Goal: Task Accomplishment & Management: Manage account settings

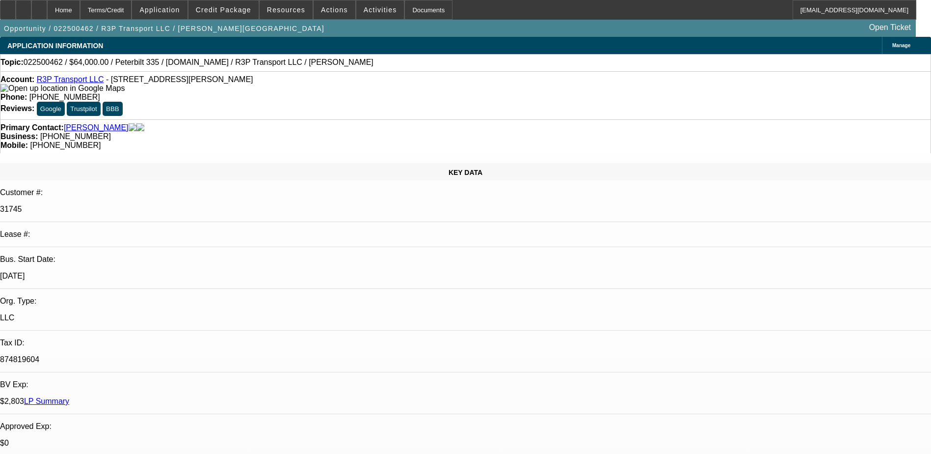
select select "0"
select select "3"
select select "0.1"
select select "4"
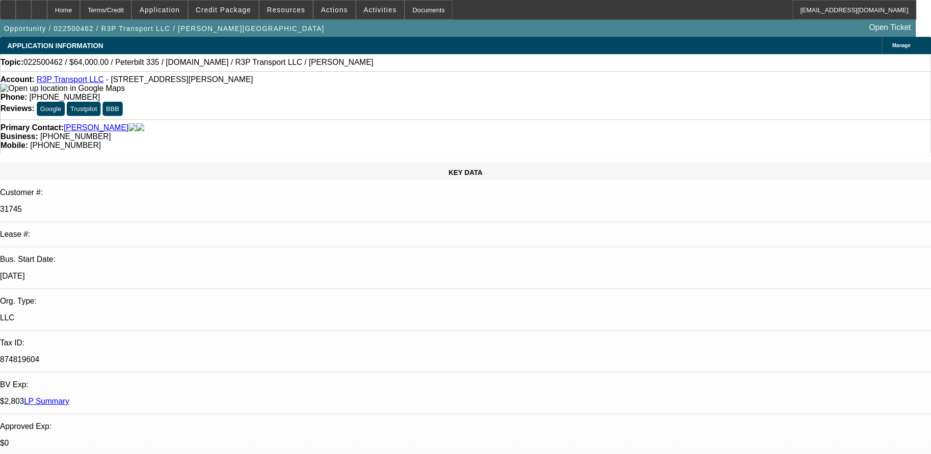
select select "0"
select select "0.1"
select select "4"
select select "0"
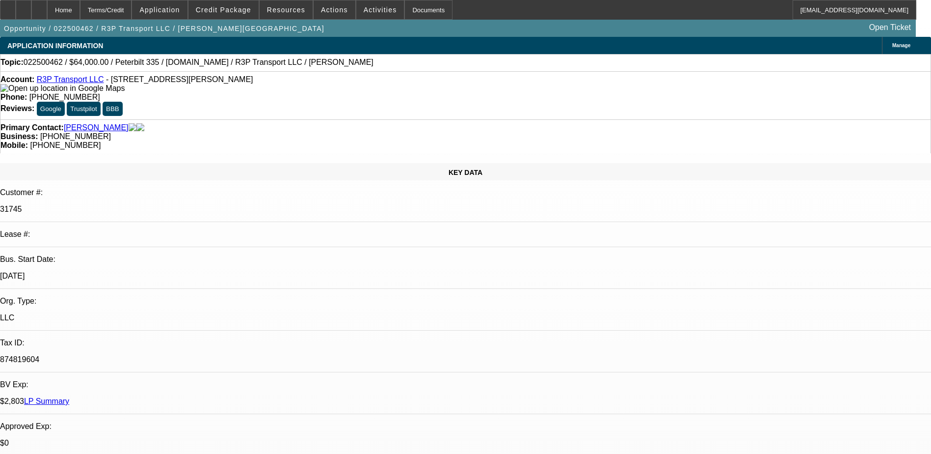
select select "0"
select select "0.1"
select select "4"
select select "0"
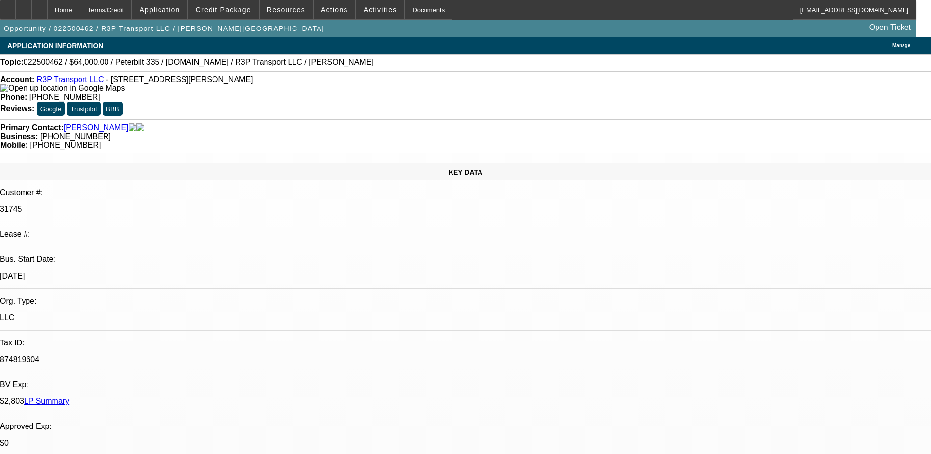
select select "0.1"
select select "4"
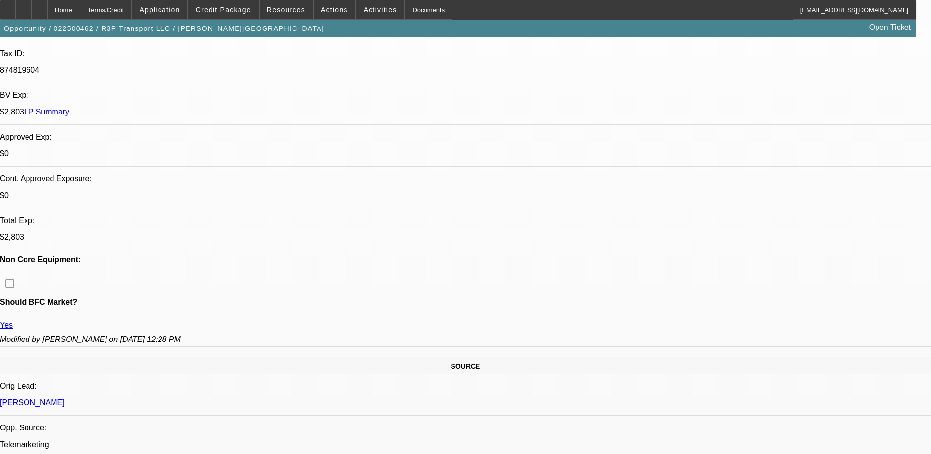
scroll to position [312, 0]
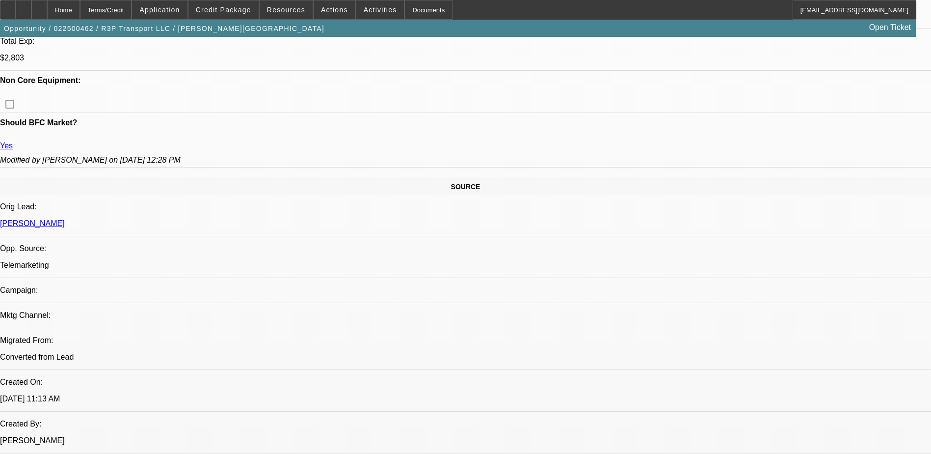
scroll to position [361, 0]
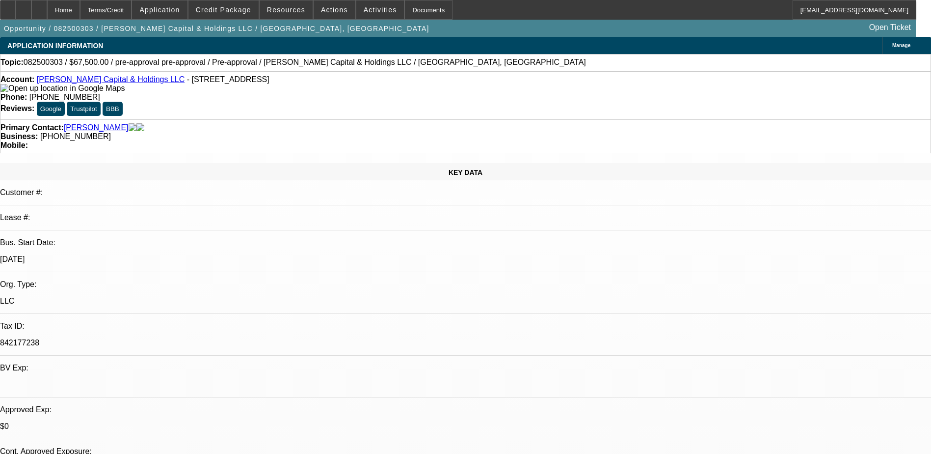
select select "0.1"
select select "2"
select select "0.1"
select select "4"
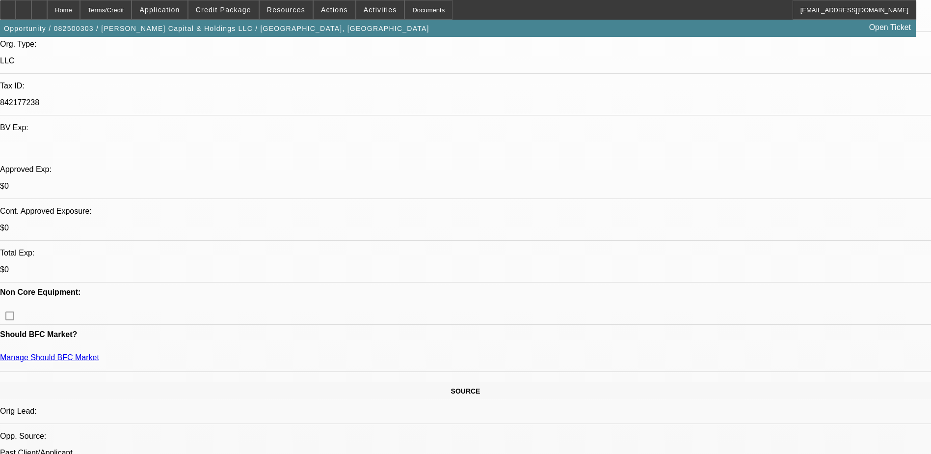
scroll to position [245, 0]
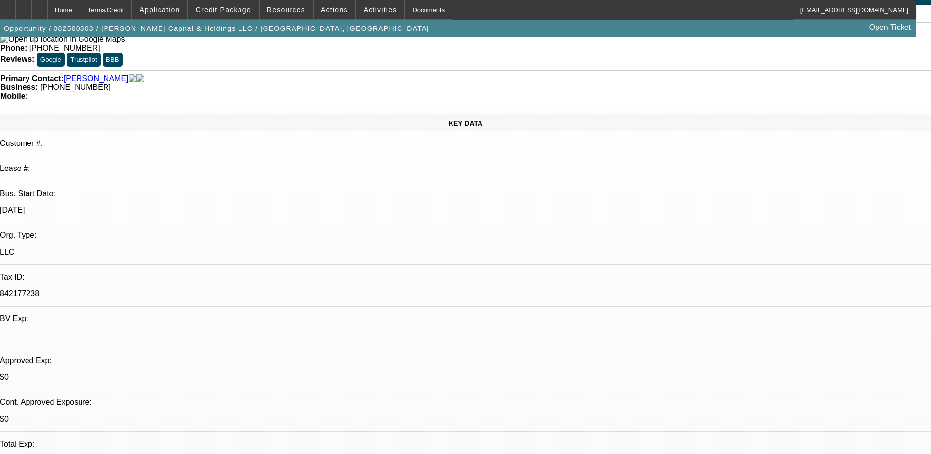
scroll to position [0, 0]
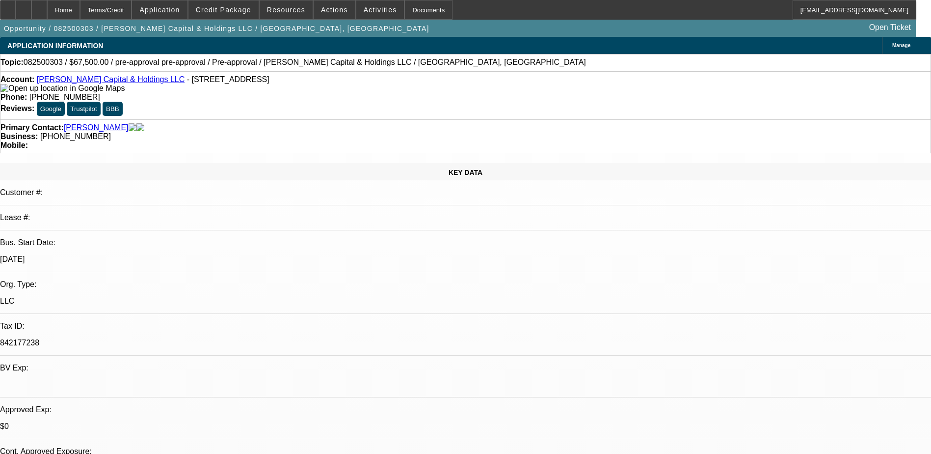
drag, startPoint x: 406, startPoint y: 115, endPoint x: 350, endPoint y: 111, distance: 55.6
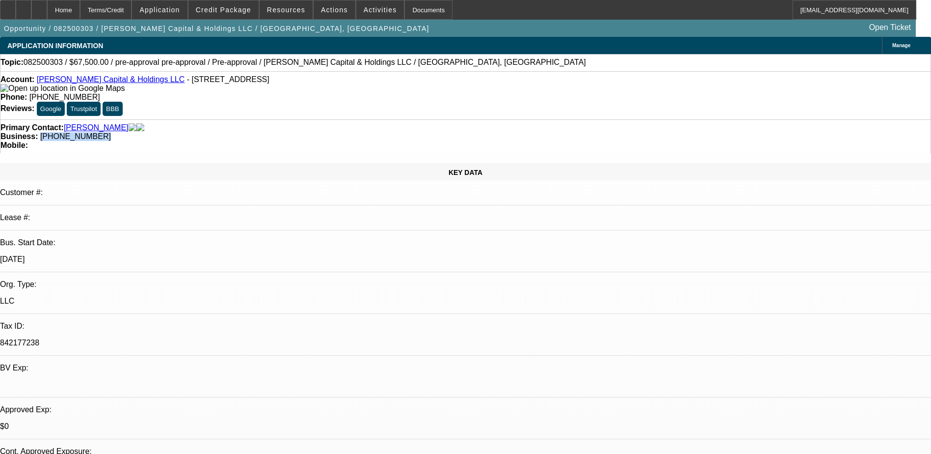
click at [350, 119] on div "Primary Contact: Rayford, Kharan Business: (313) 727-8566 Mobile:" at bounding box center [465, 136] width 931 height 34
copy span "(313) 727-8566"
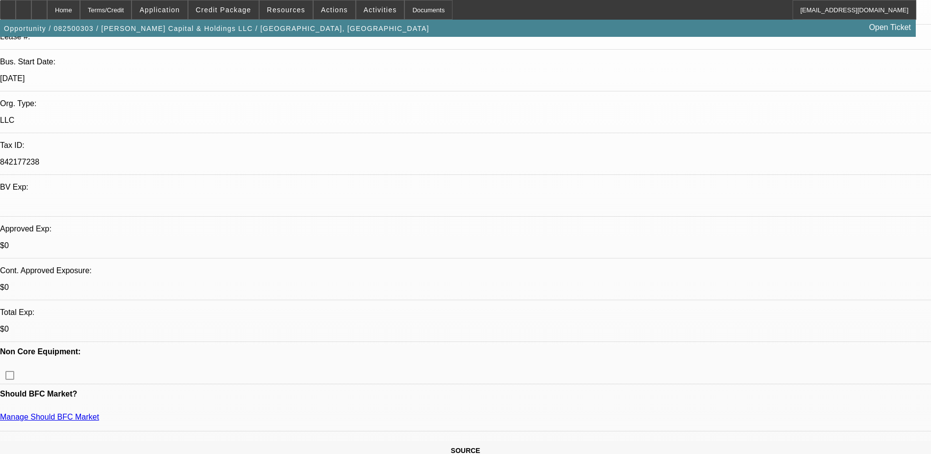
scroll to position [295, 0]
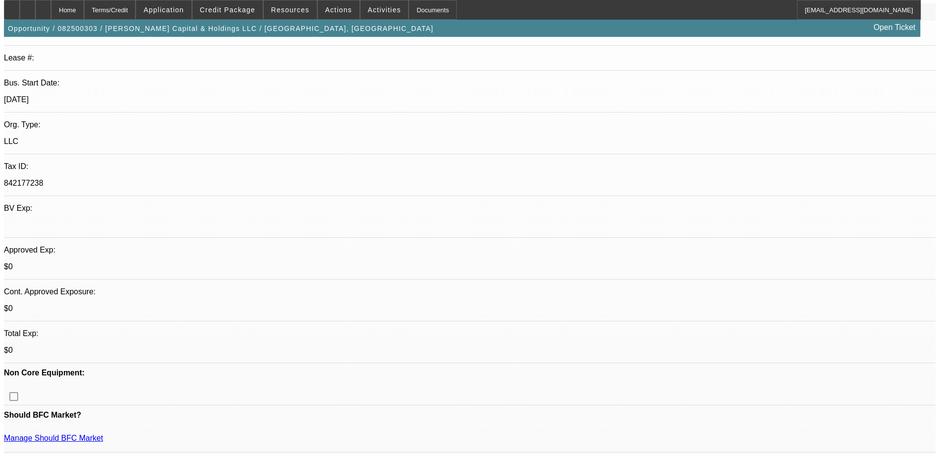
scroll to position [0, 0]
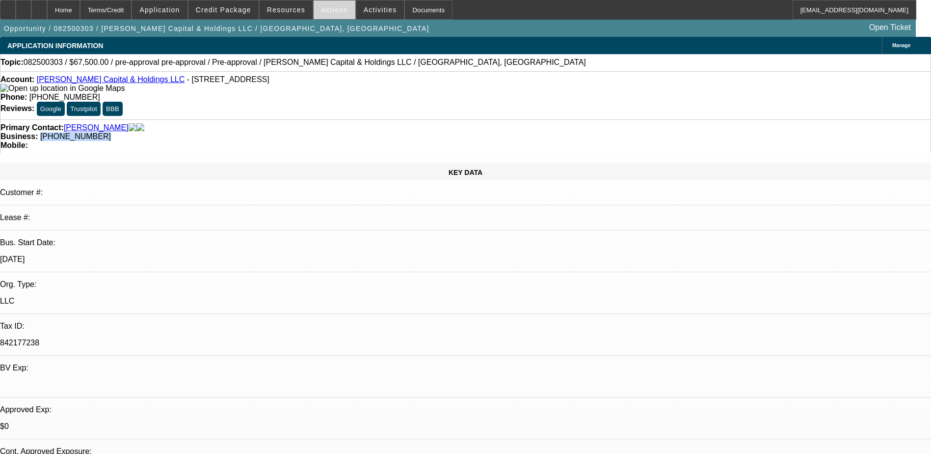
click at [334, 16] on span at bounding box center [335, 10] width 42 height 24
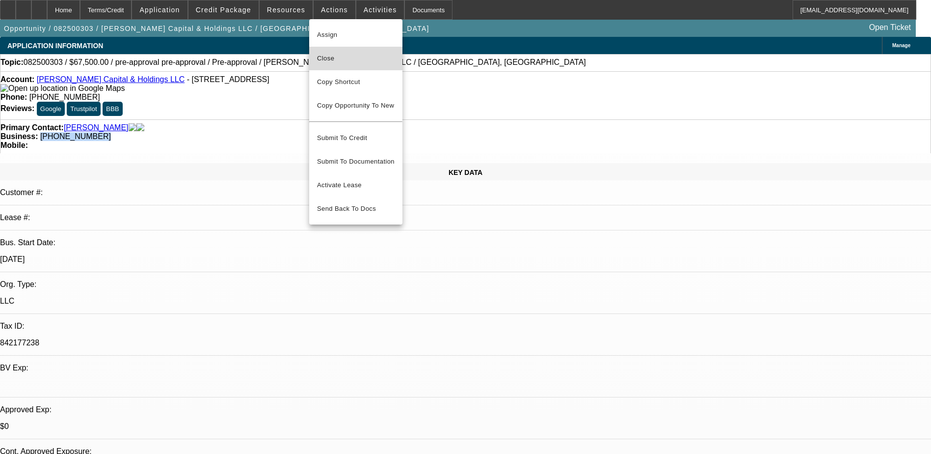
click at [355, 55] on span "Close" at bounding box center [356, 59] width 78 height 12
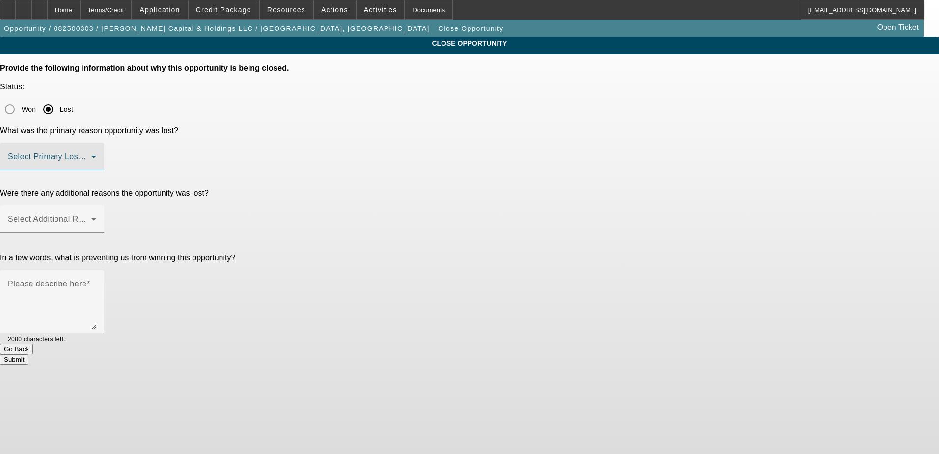
click at [91, 155] on span at bounding box center [49, 161] width 83 height 12
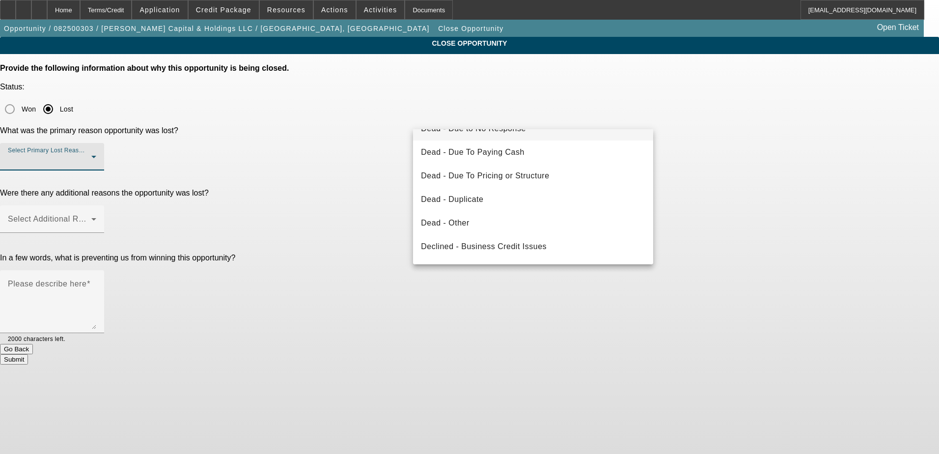
scroll to position [132, 0]
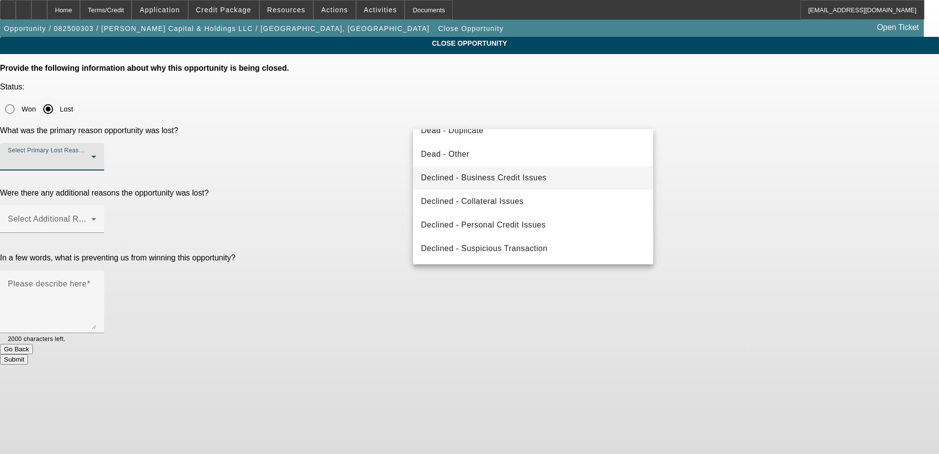
click at [639, 181] on mat-option "Declined - Business Credit Issues" at bounding box center [533, 178] width 240 height 24
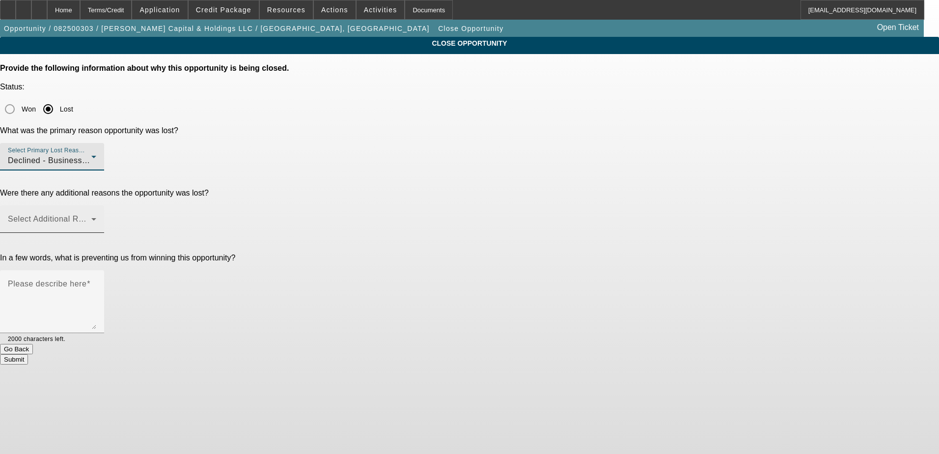
click at [91, 217] on span at bounding box center [49, 223] width 83 height 12
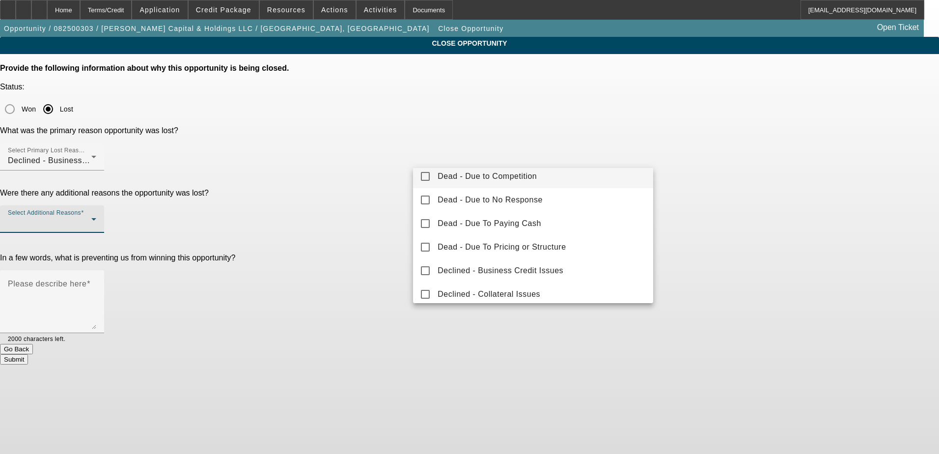
scroll to position [108, 0]
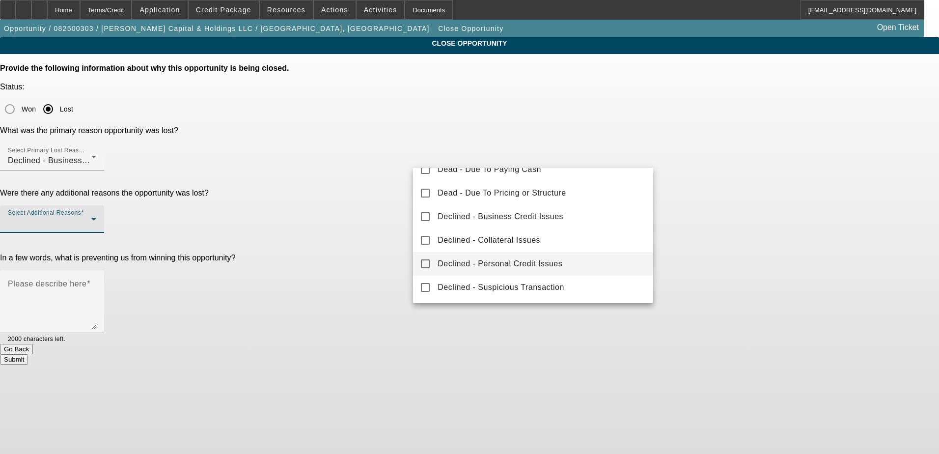
click at [605, 268] on mat-option "Declined - Personal Credit Issues" at bounding box center [533, 264] width 240 height 24
click at [836, 200] on div at bounding box center [469, 227] width 939 height 454
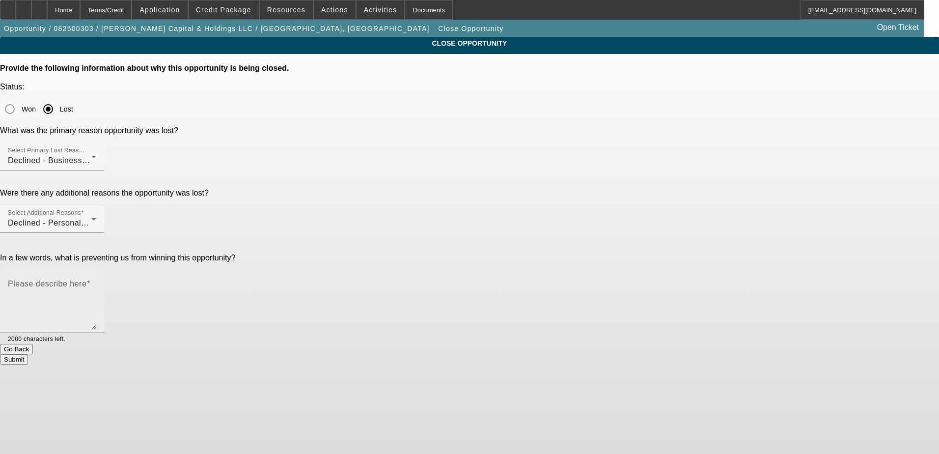
click at [96, 282] on textarea "Please describe here" at bounding box center [52, 305] width 88 height 47
type textarea "D"
type textarea "Open collections, charge-off, heavy lates"
click at [700, 189] on div "CLOSE OPPORTUNITY Provide the following information about why this opportunity …" at bounding box center [469, 200] width 939 height 327
click at [28, 354] on button "Submit" at bounding box center [14, 359] width 28 height 10
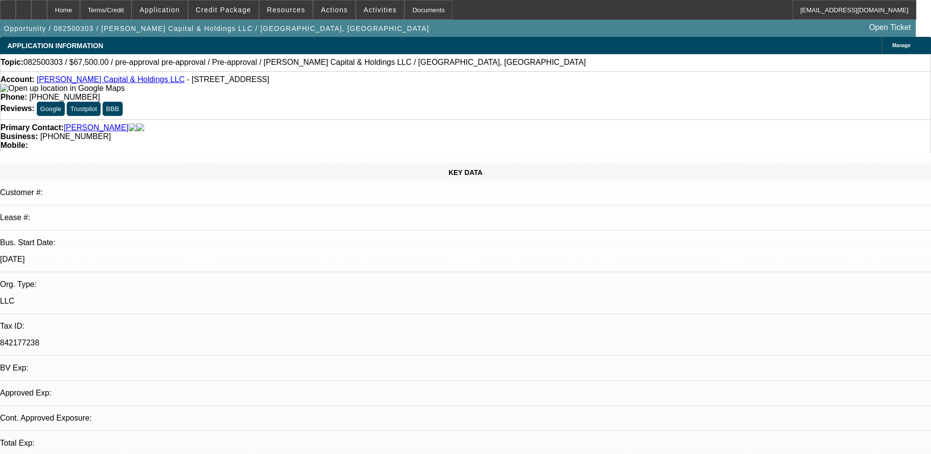
select select "0.1"
select select "2"
select select "0.1"
select select "4"
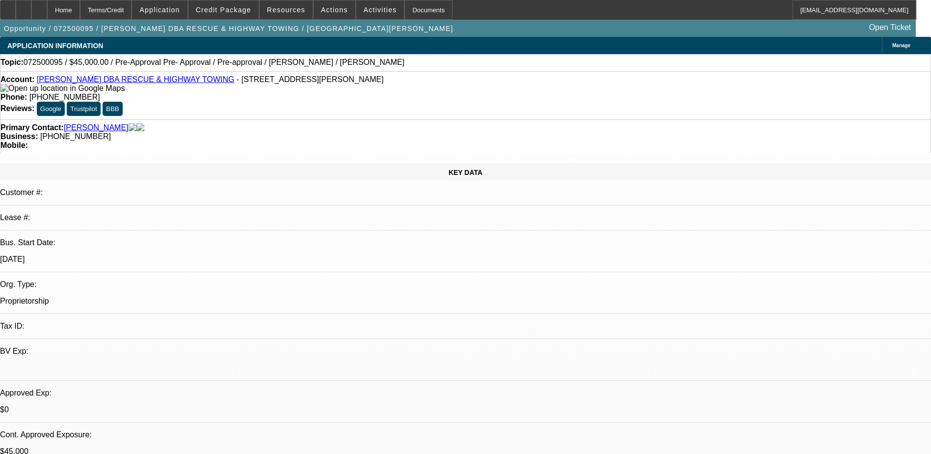
select select "0.1"
select select "2"
select select "0.1"
select select "2"
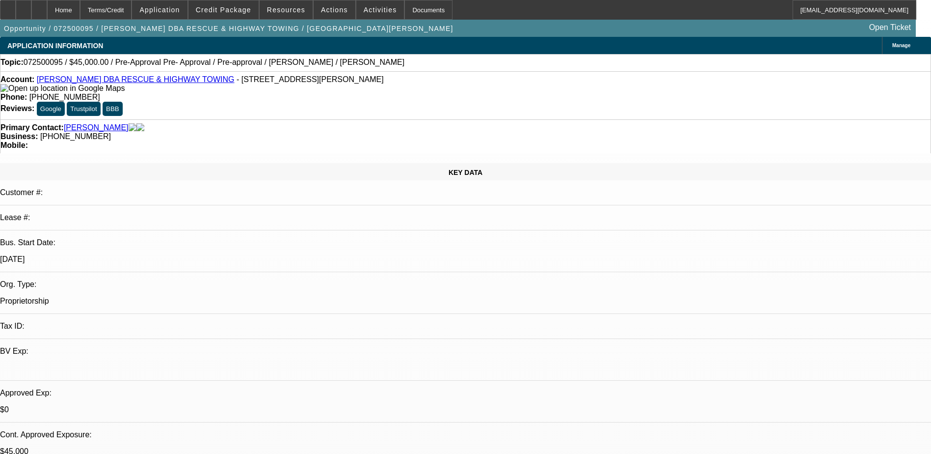
select select "0.1"
select select "2"
select select "0.1"
select select "1"
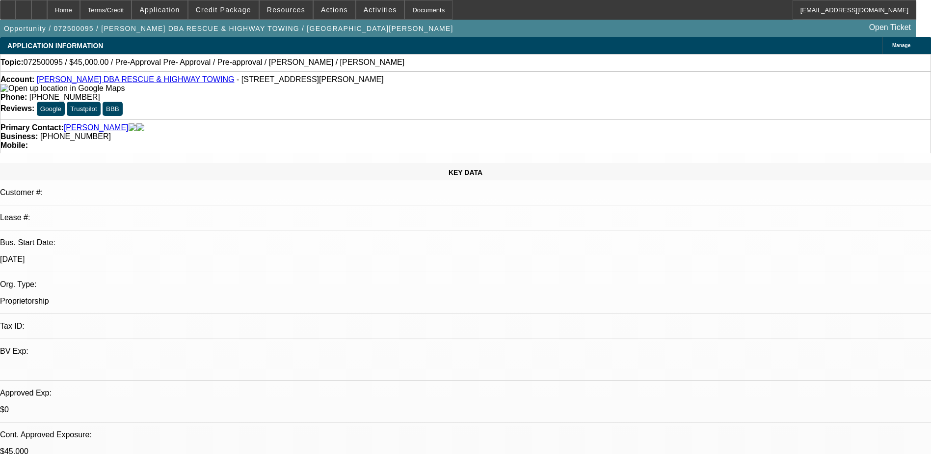
select select "2"
select select "4"
select select "1"
select select "2"
select select "4"
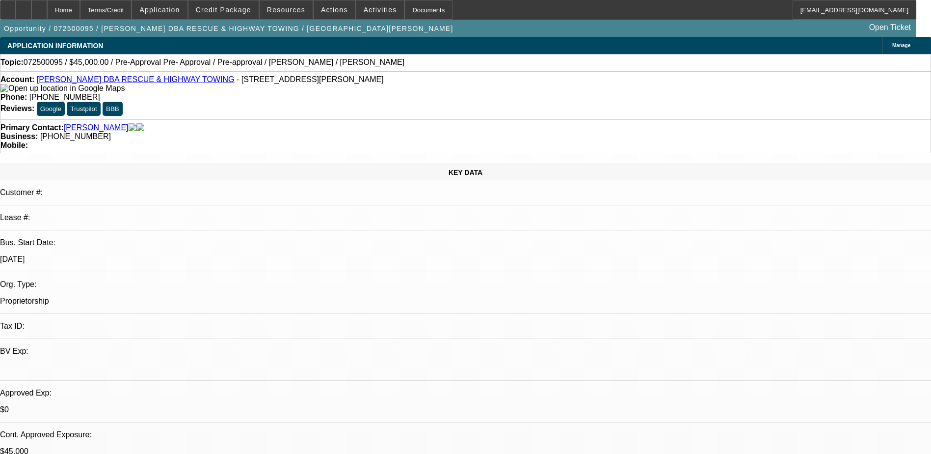
select select "1"
select select "2"
select select "4"
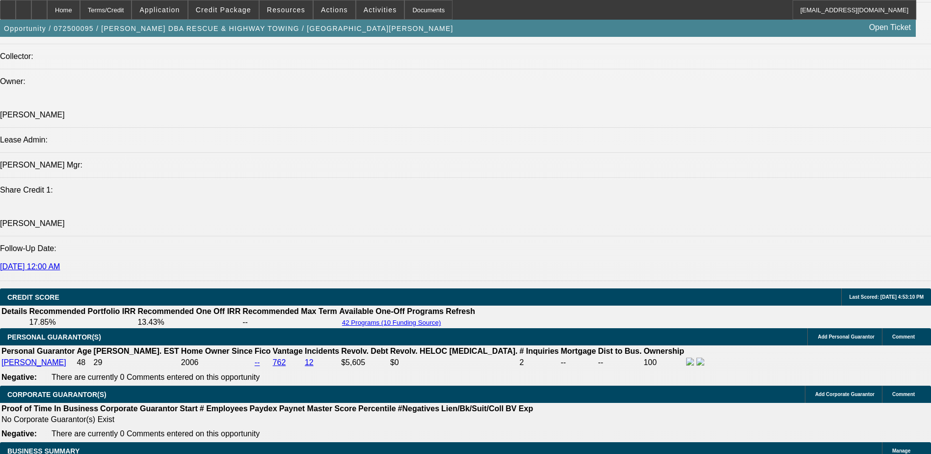
scroll to position [933, 0]
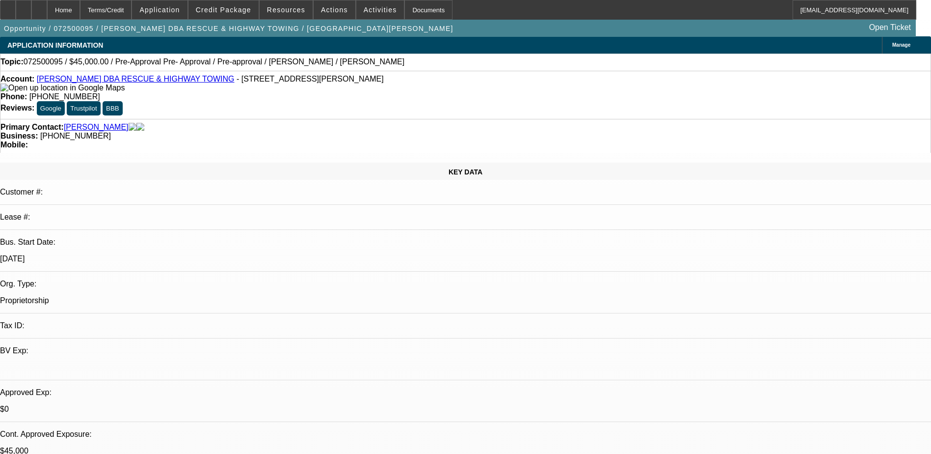
scroll to position [0, 0]
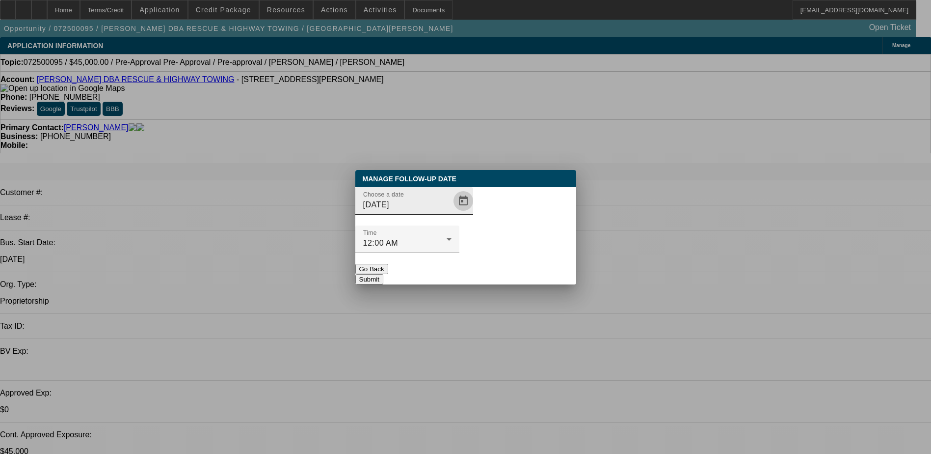
click at [452, 213] on span "Open calendar" at bounding box center [464, 201] width 24 height 24
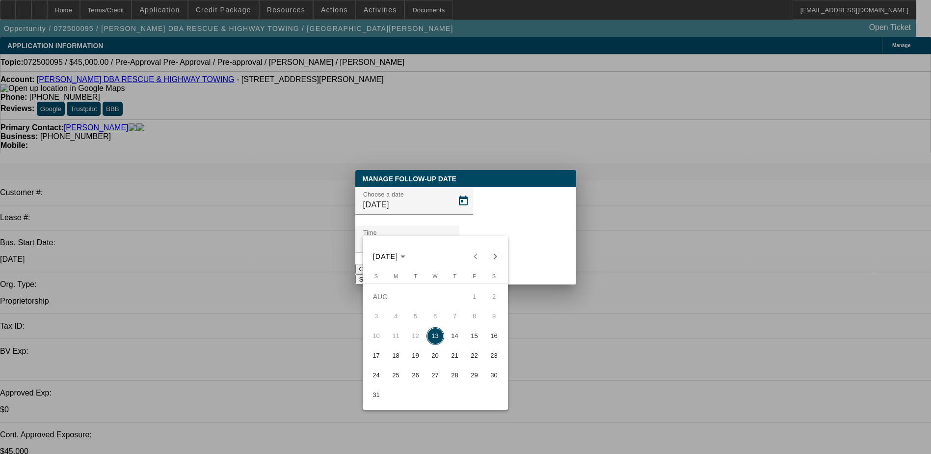
click at [432, 377] on span "27" at bounding box center [436, 375] width 18 height 18
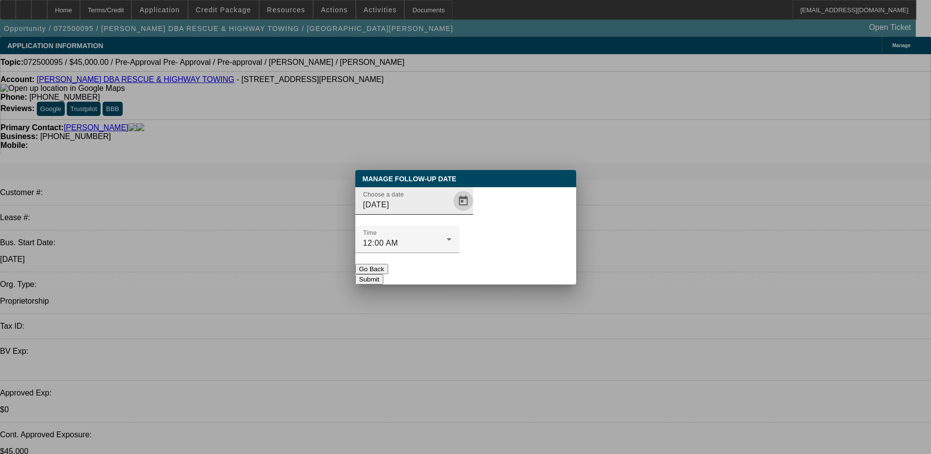
click at [452, 213] on span "Open calendar" at bounding box center [464, 201] width 24 height 24
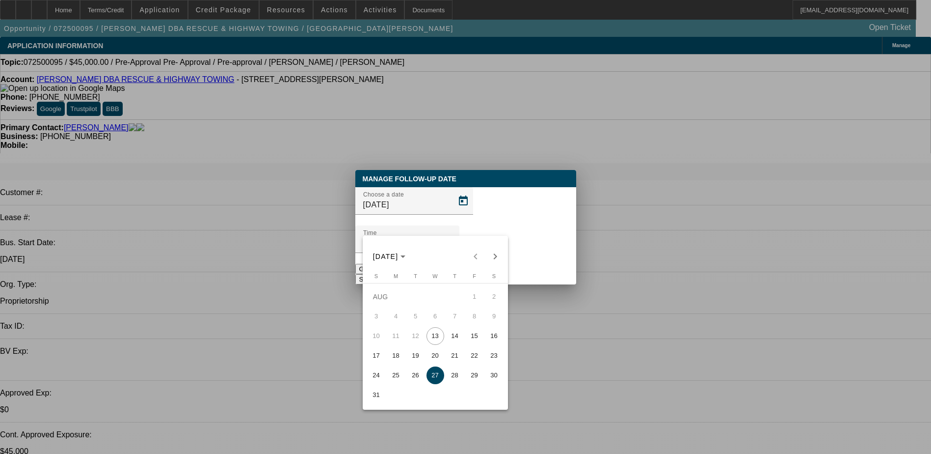
click at [470, 378] on span "29" at bounding box center [475, 375] width 18 height 18
type input "8/29/2025"
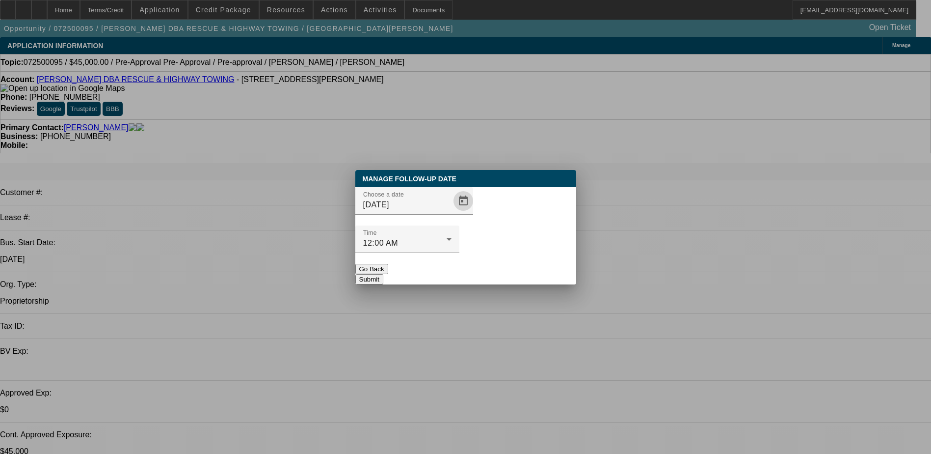
click at [512, 266] on div "Manage Follow-Up Date Choose a date 8/29/2025 Time 12:00 AM Go Back Submit" at bounding box center [465, 227] width 221 height 114
click at [383, 274] on button "Submit" at bounding box center [369, 279] width 28 height 10
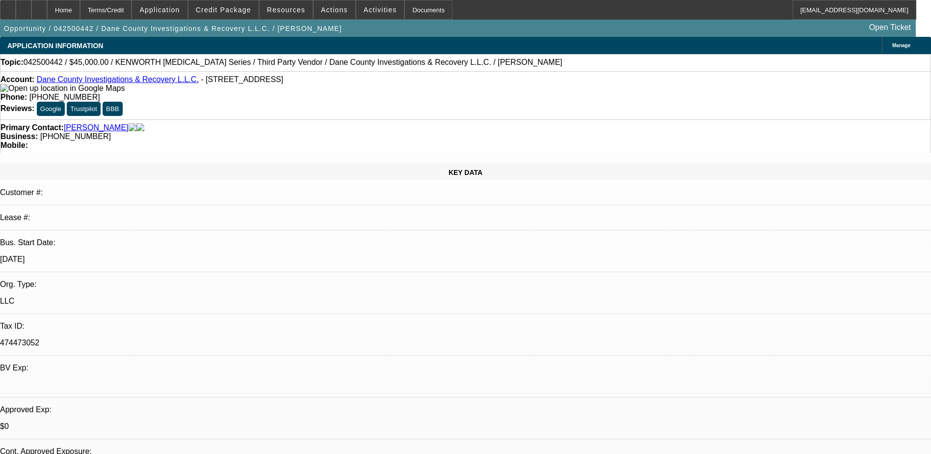
select select "0"
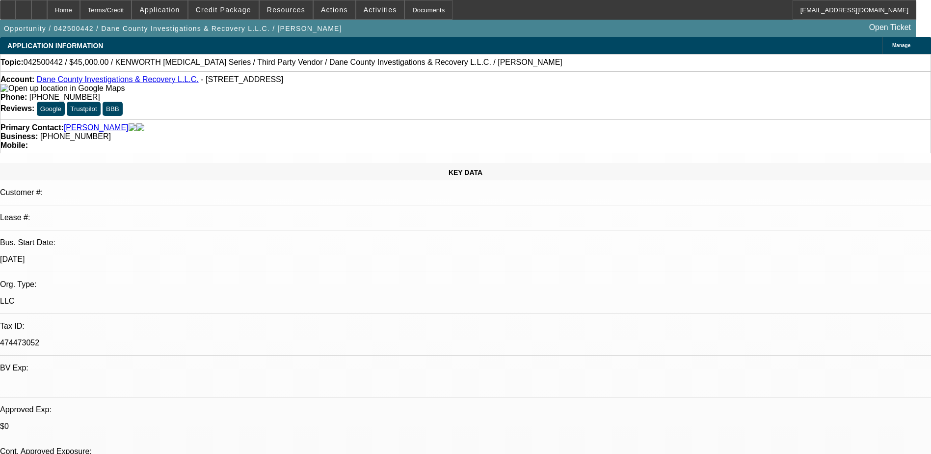
select select "0"
select select "0.1"
select select "0"
select select "0.1"
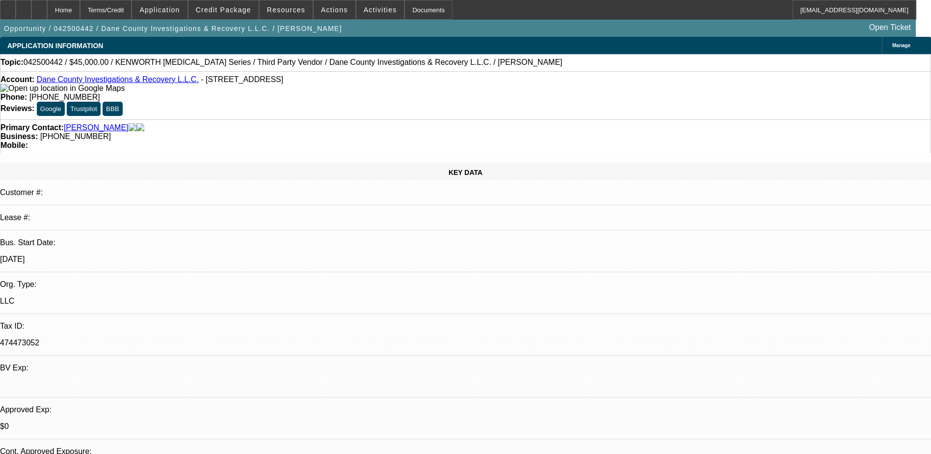
select select "0"
select select "1"
select select "6"
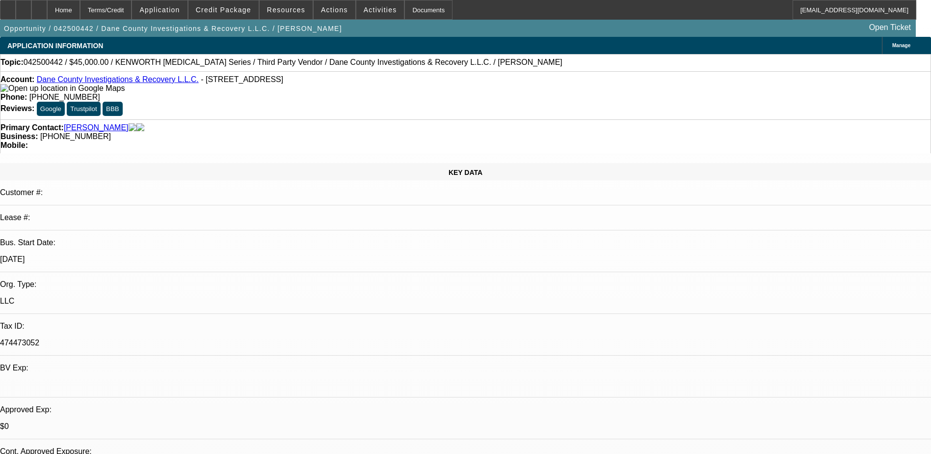
select select "1"
select select "6"
select select "1"
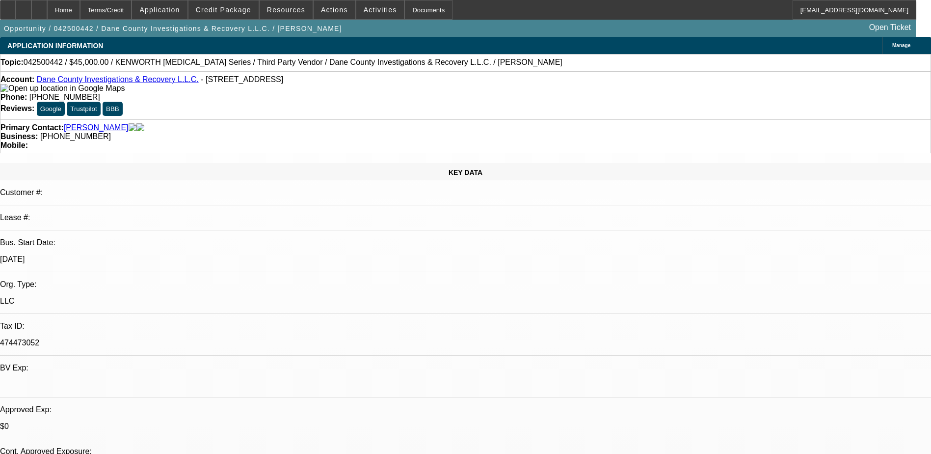
select select "6"
select select "1"
select select "6"
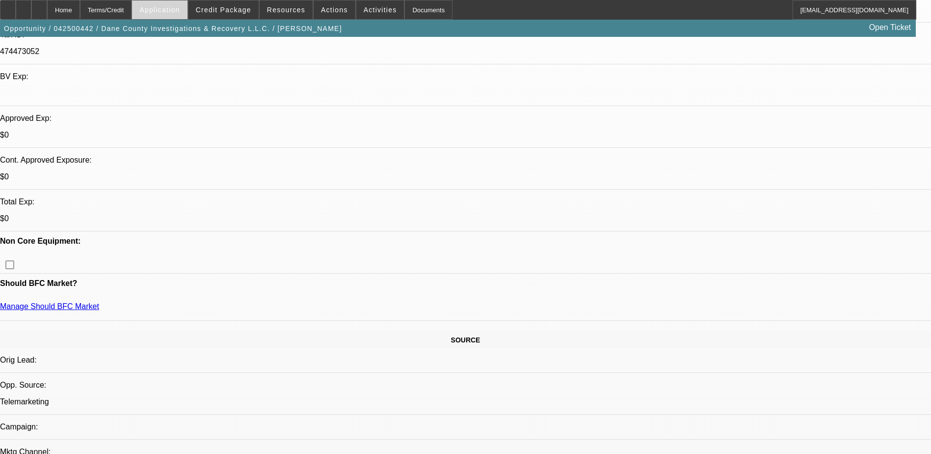
scroll to position [295, 0]
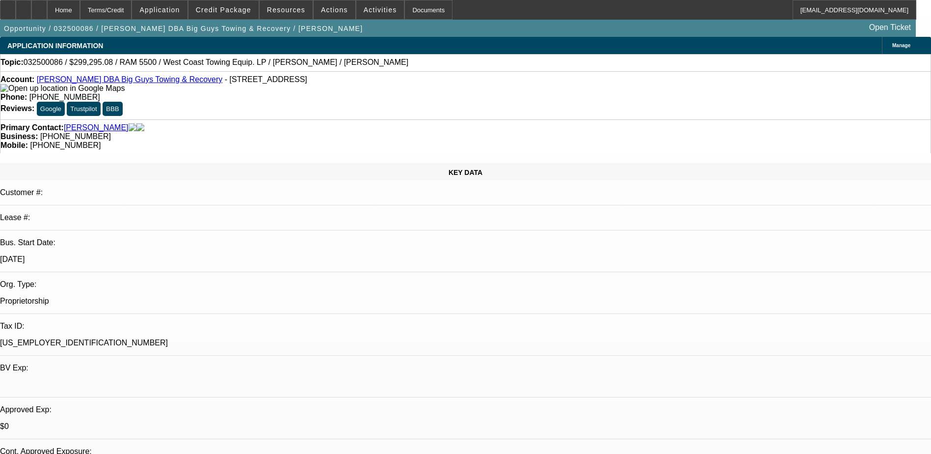
select select "0"
select select "0.1"
select select "0"
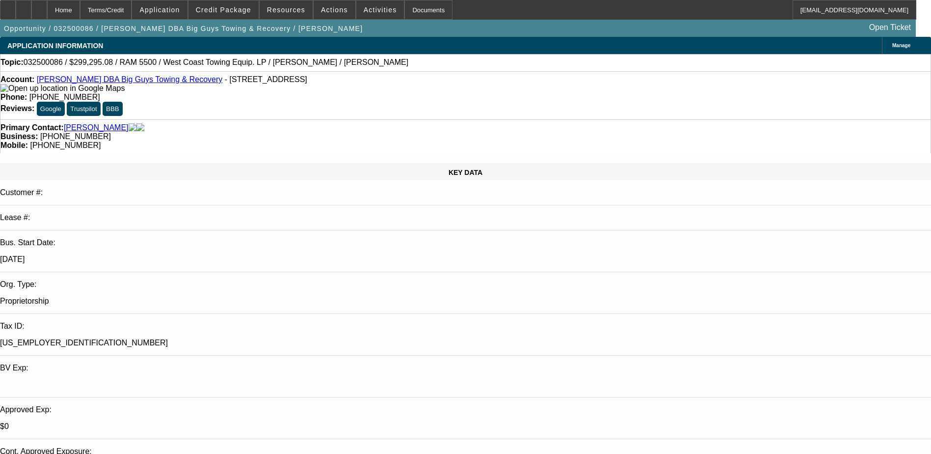
select select "0"
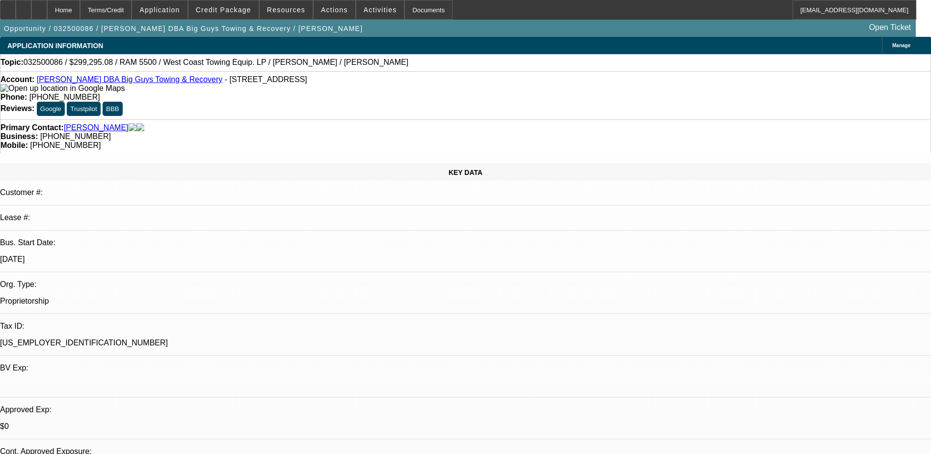
select select "0"
select select "1"
select select "2"
select select "4"
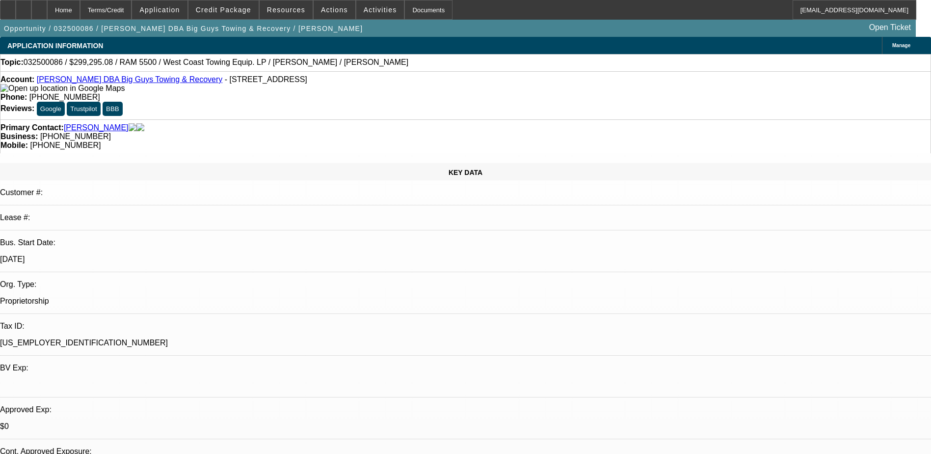
select select "1"
select select "2"
select select "6"
select select "1"
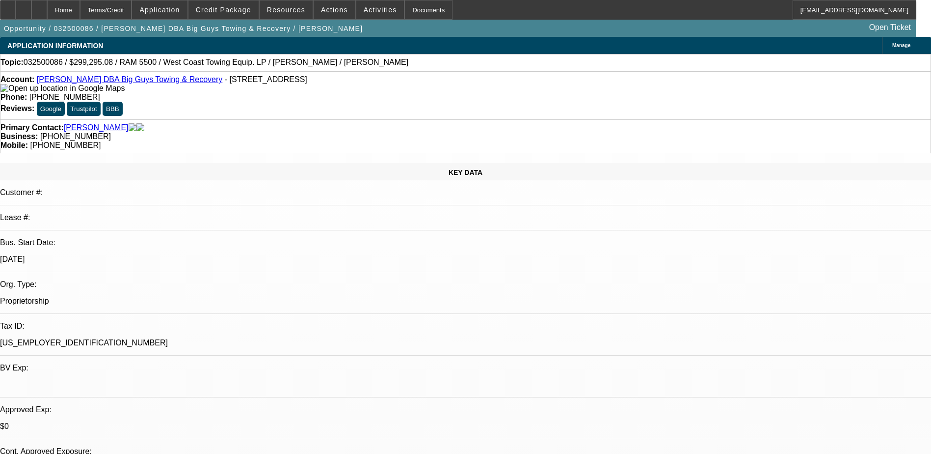
select select "6"
select select "1"
select select "6"
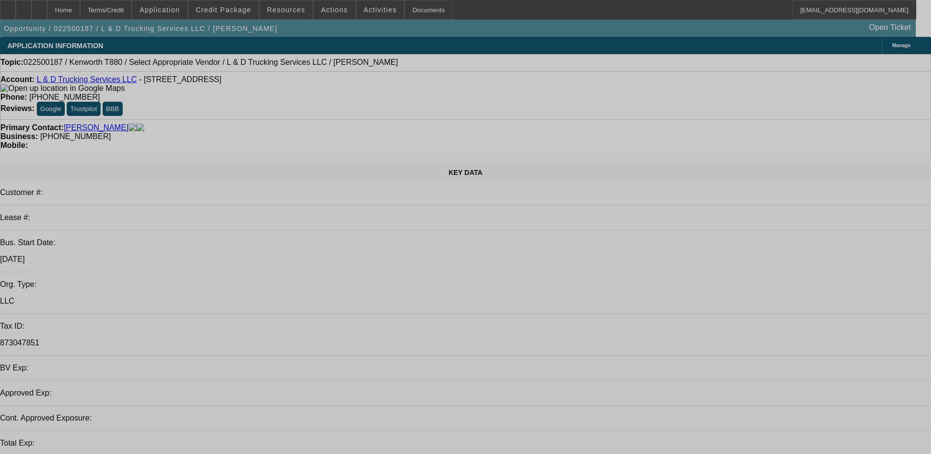
select select "0"
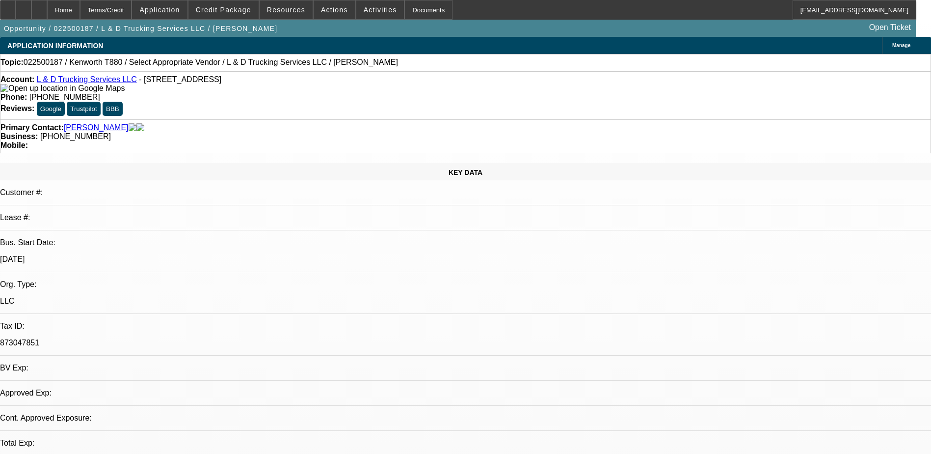
select select "2"
select select "0.1"
select select "4"
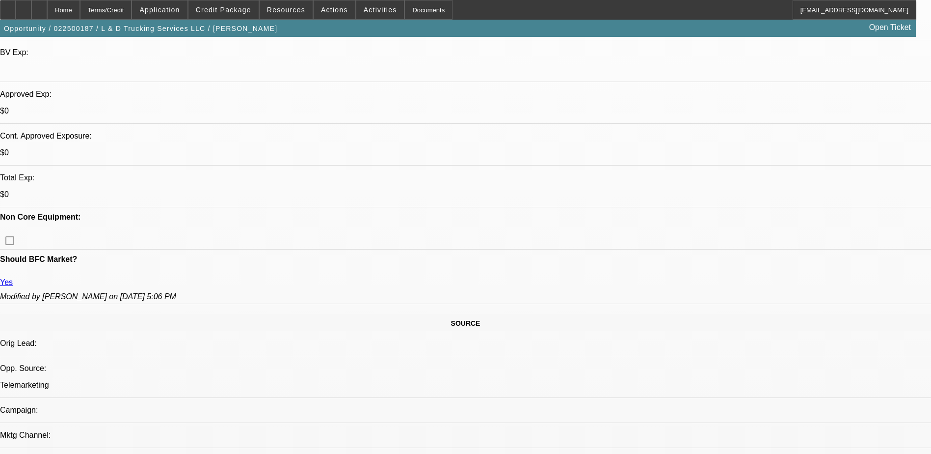
scroll to position [393, 0]
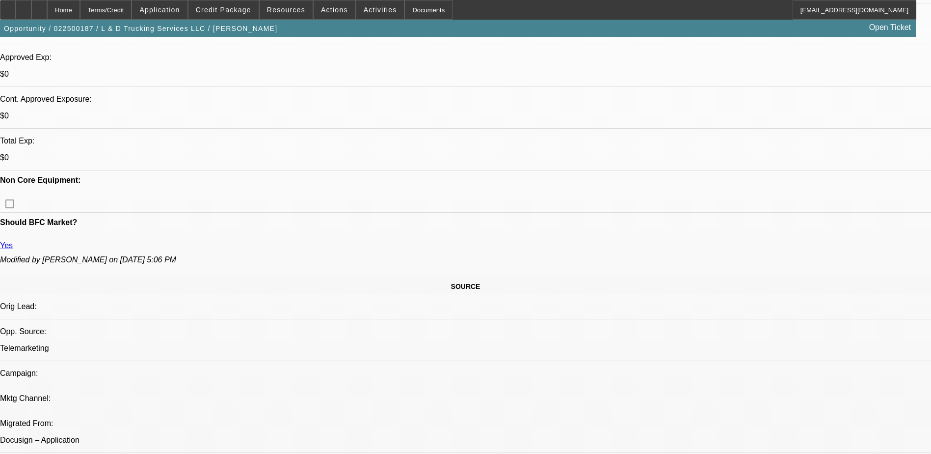
scroll to position [491, 0]
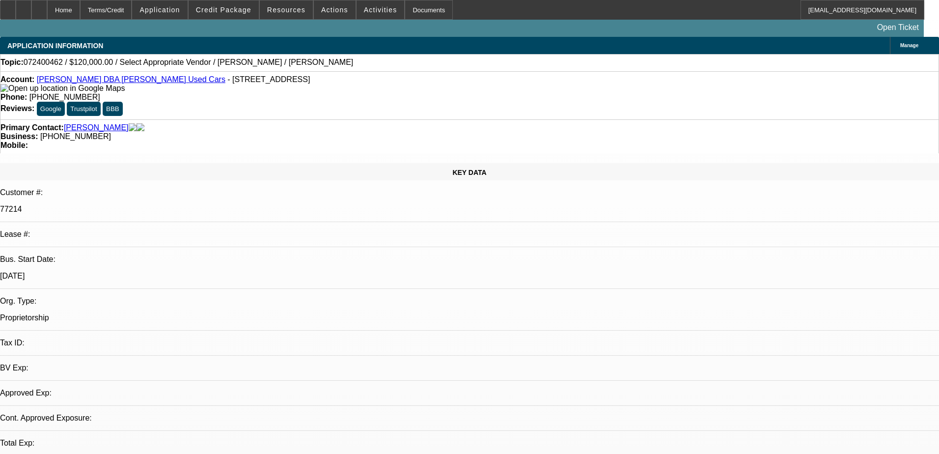
select select "0"
select select "2"
select select "0.1"
select select "4"
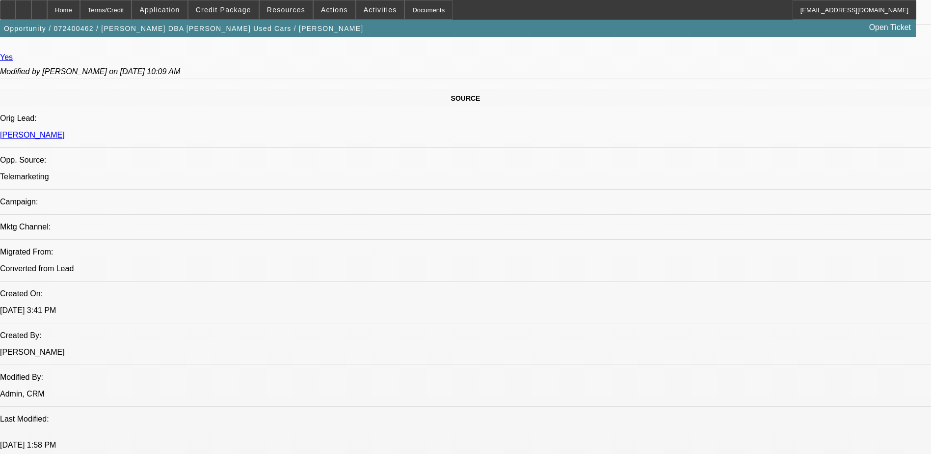
scroll to position [344, 0]
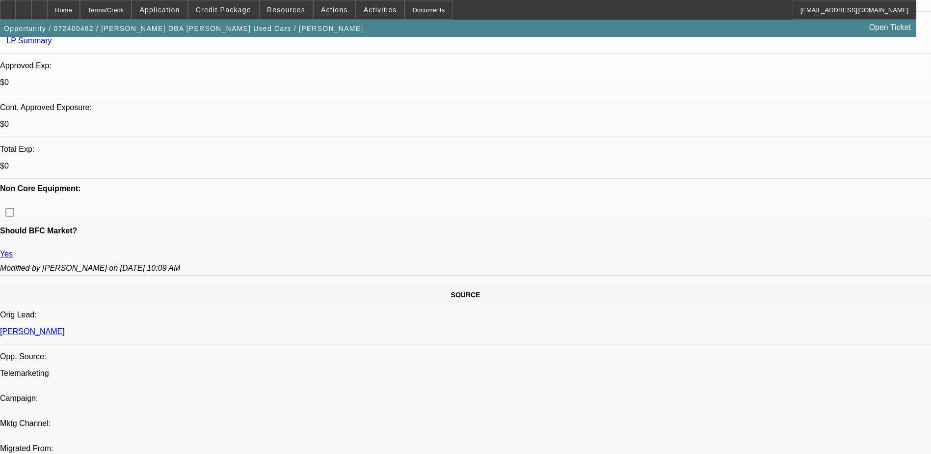
drag, startPoint x: 347, startPoint y: 235, endPoint x: 338, endPoint y: 237, distance: 8.6
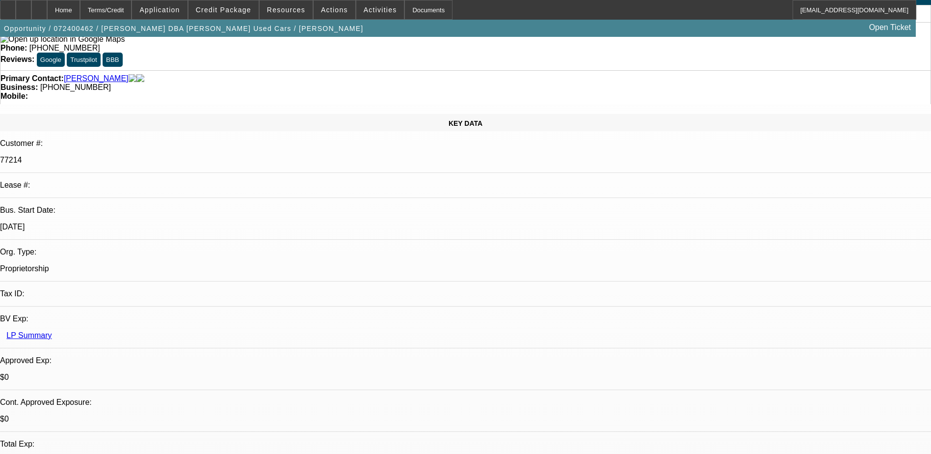
scroll to position [0, 0]
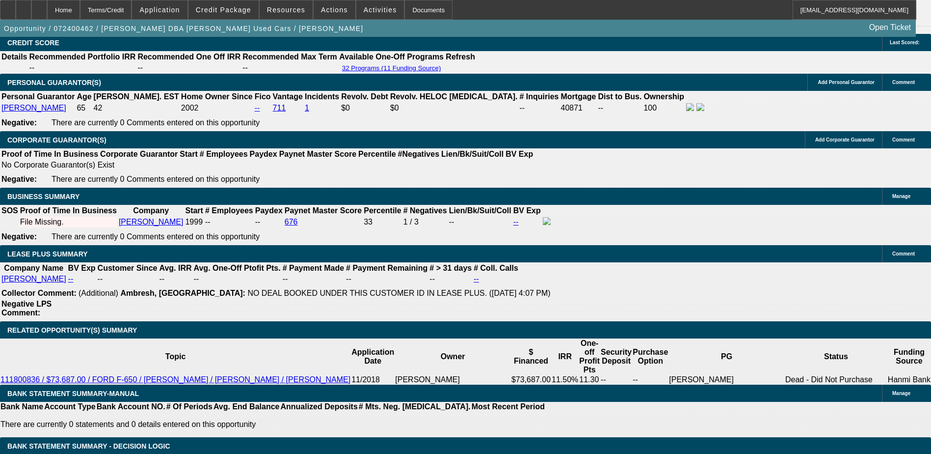
scroll to position [1616, 0]
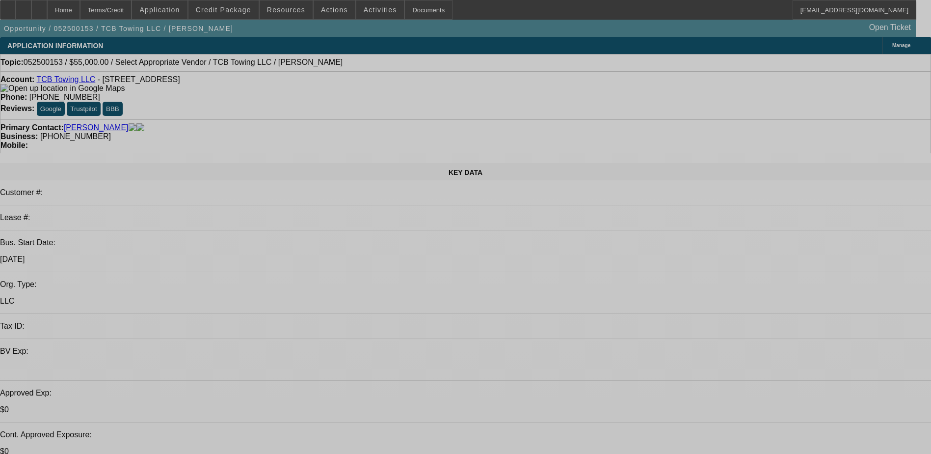
select select "0"
select select "2"
select select "0.1"
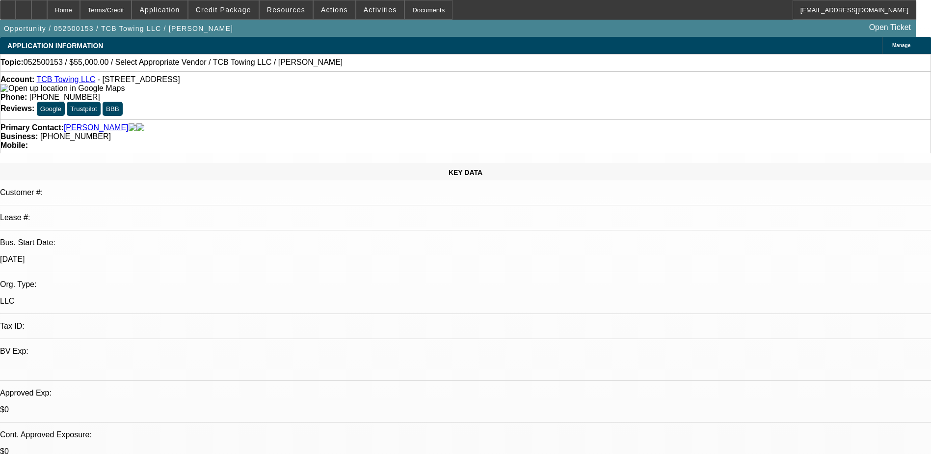
select select "1"
select select "2"
select select "4"
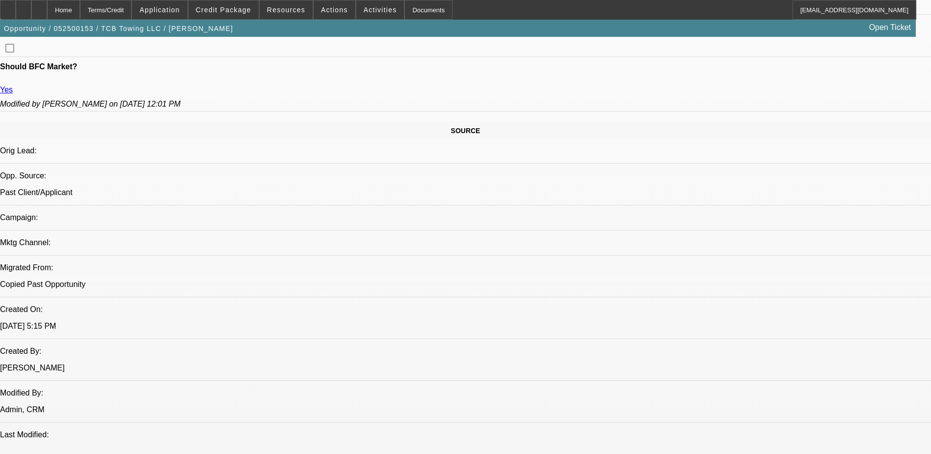
scroll to position [176, 0]
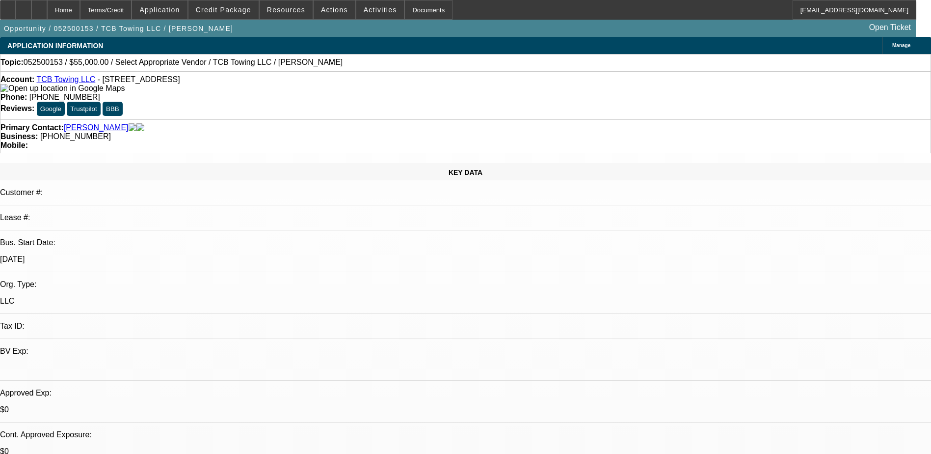
scroll to position [0, 0]
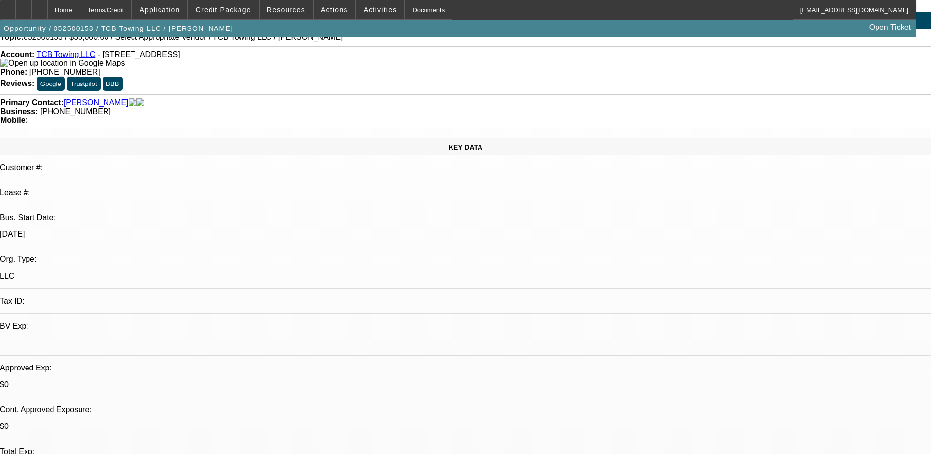
scroll to position [49, 0]
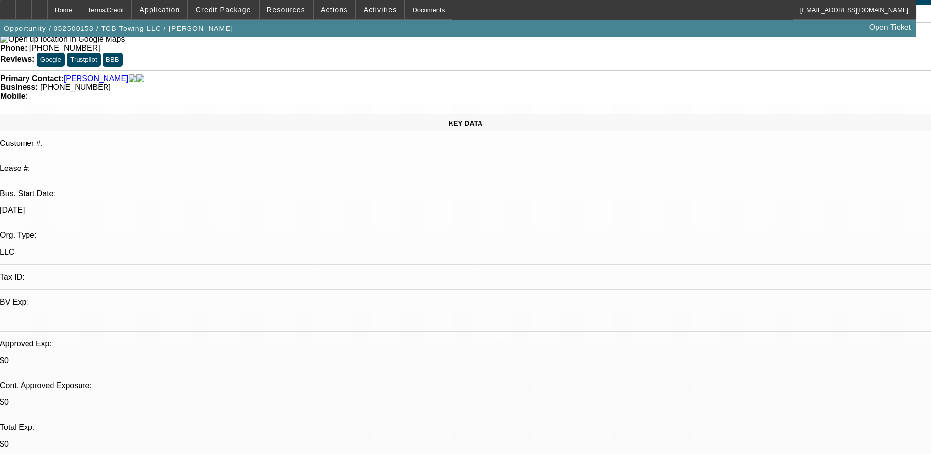
drag, startPoint x: 836, startPoint y: 365, endPoint x: 629, endPoint y: 319, distance: 212.3
drag, startPoint x: 629, startPoint y: 319, endPoint x: 728, endPoint y: 345, distance: 102.6
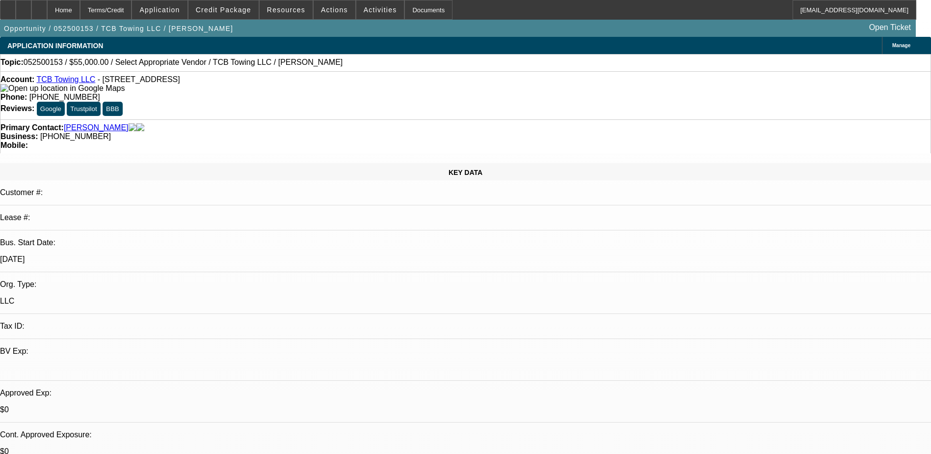
click at [251, 12] on span "Credit Package" at bounding box center [223, 10] width 55 height 8
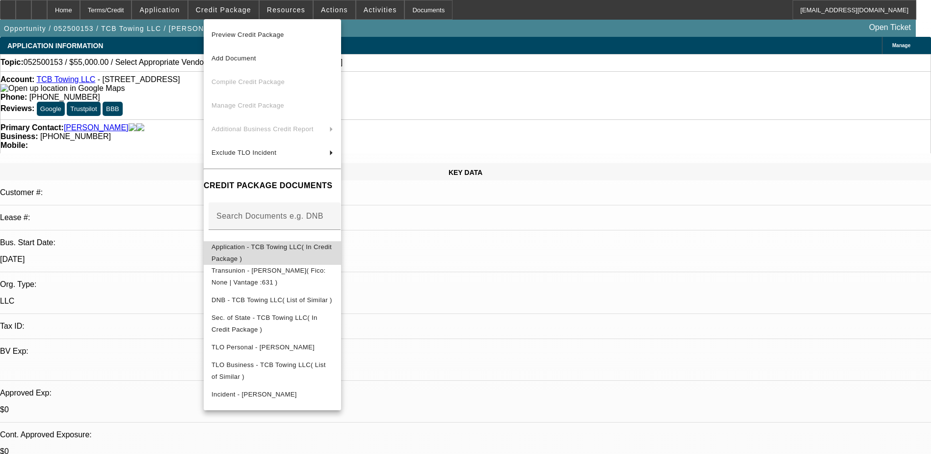
click at [302, 249] on span "Application - TCB Towing LLC( In Credit Package )" at bounding box center [272, 252] width 120 height 19
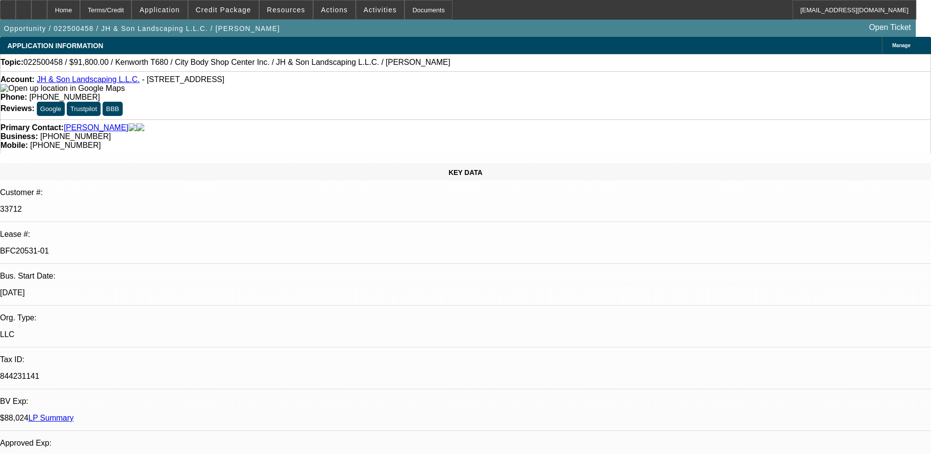
select select "0"
select select "2"
select select "0"
select select "2"
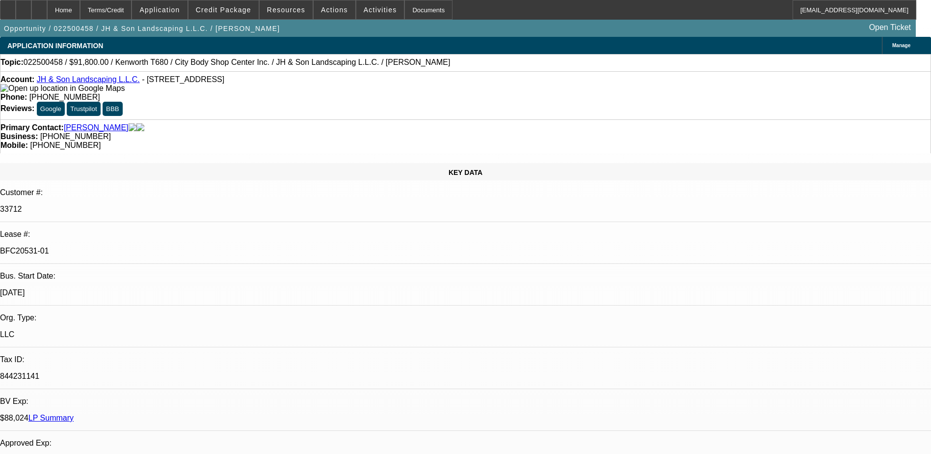
select select "0.1"
select select "0.15"
select select "2"
select select "0.1"
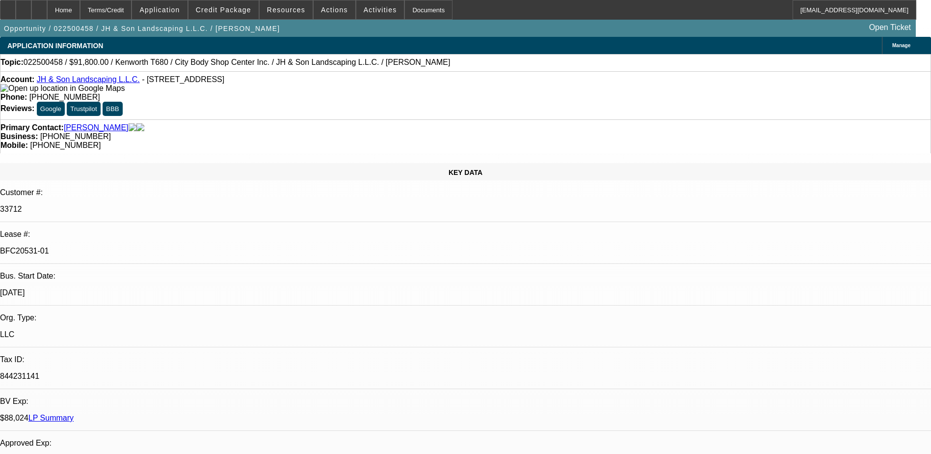
select select "2"
select select "0.1"
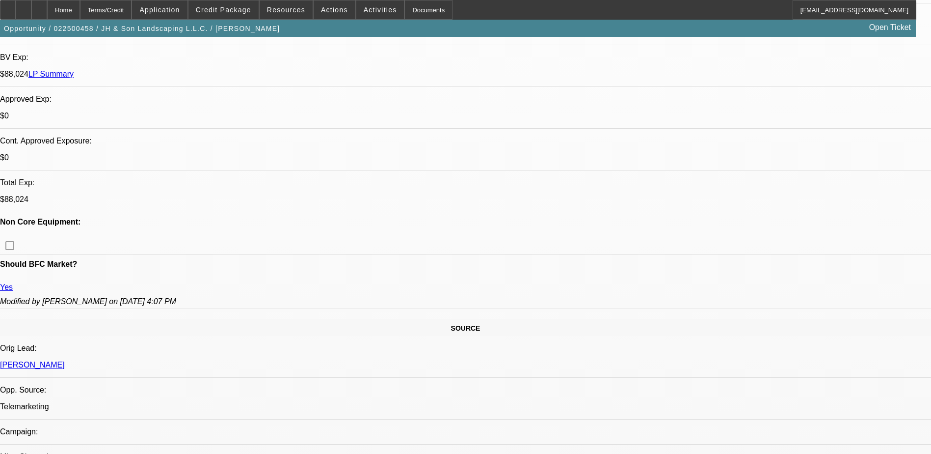
select select "1"
select select "2"
select select "6"
select select "1"
select select "2"
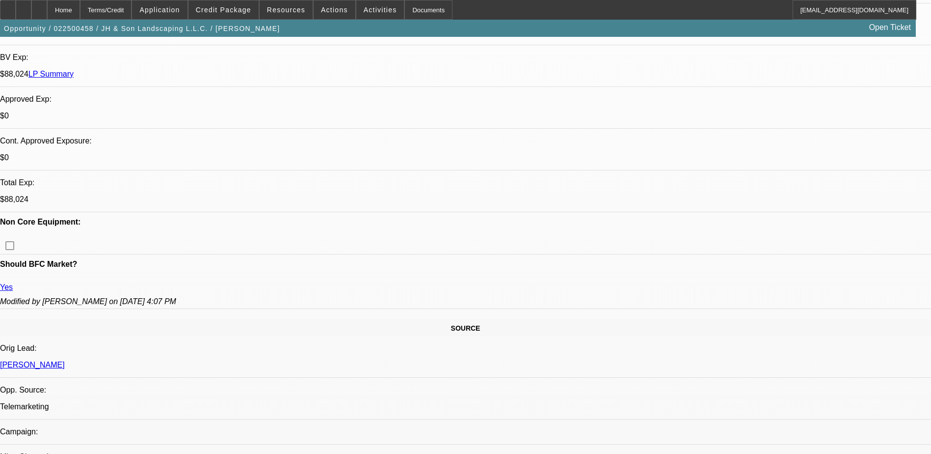
select select "4"
select select "1"
select select "2"
select select "4"
select select "1"
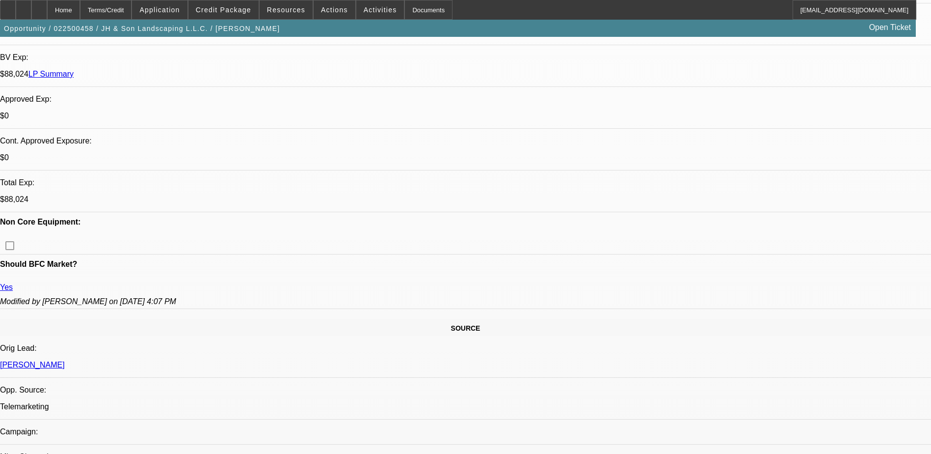
select select "2"
select select "4"
